Goal: Communication & Community: Answer question/provide support

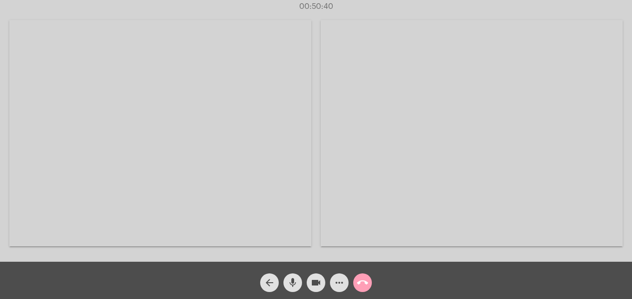
click at [364, 287] on mat-icon "call_end" at bounding box center [362, 282] width 11 height 11
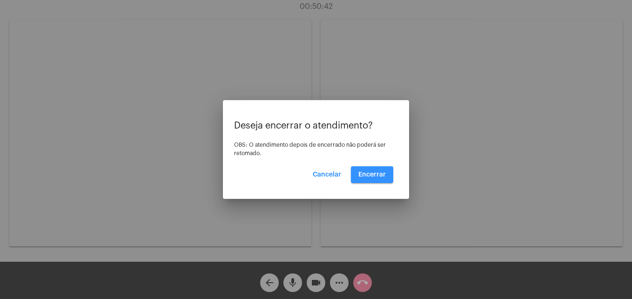
click at [369, 180] on button "Encerrar" at bounding box center [372, 174] width 42 height 17
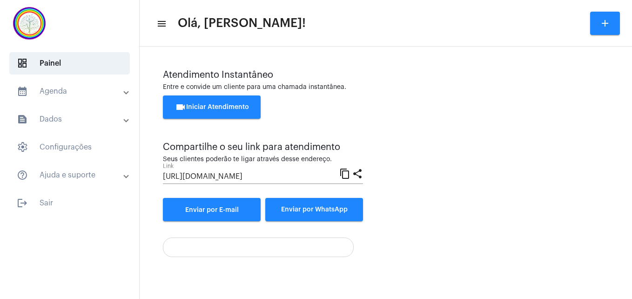
click at [207, 109] on span "videocam Iniciar Atendimento" at bounding box center [212, 107] width 74 height 7
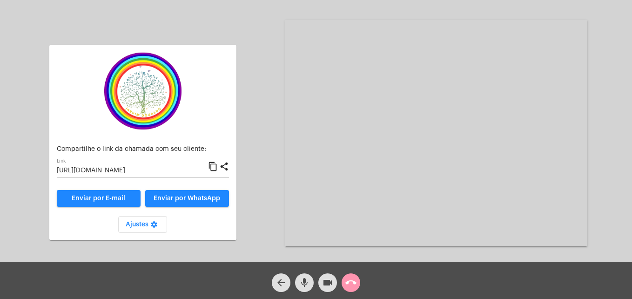
click at [213, 168] on mat-icon "content_copy" at bounding box center [213, 166] width 10 height 11
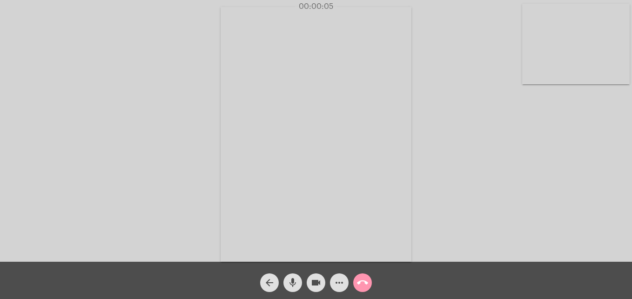
click at [541, 69] on video at bounding box center [576, 44] width 108 height 81
click at [250, 240] on video at bounding box center [400, 133] width 339 height 255
